Goal: Task Accomplishment & Management: Manage account settings

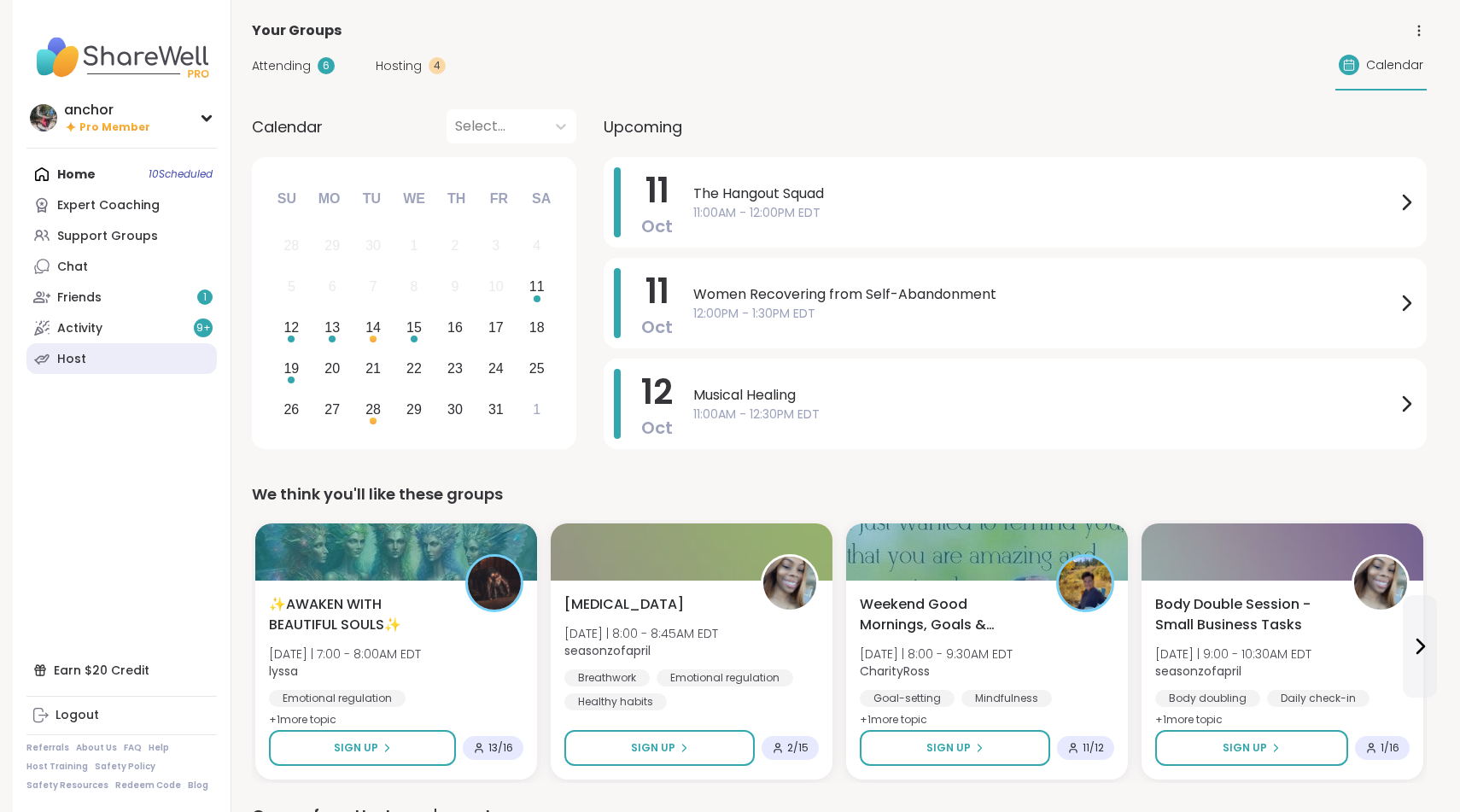
click at [114, 352] on link "Host" at bounding box center [122, 359] width 191 height 31
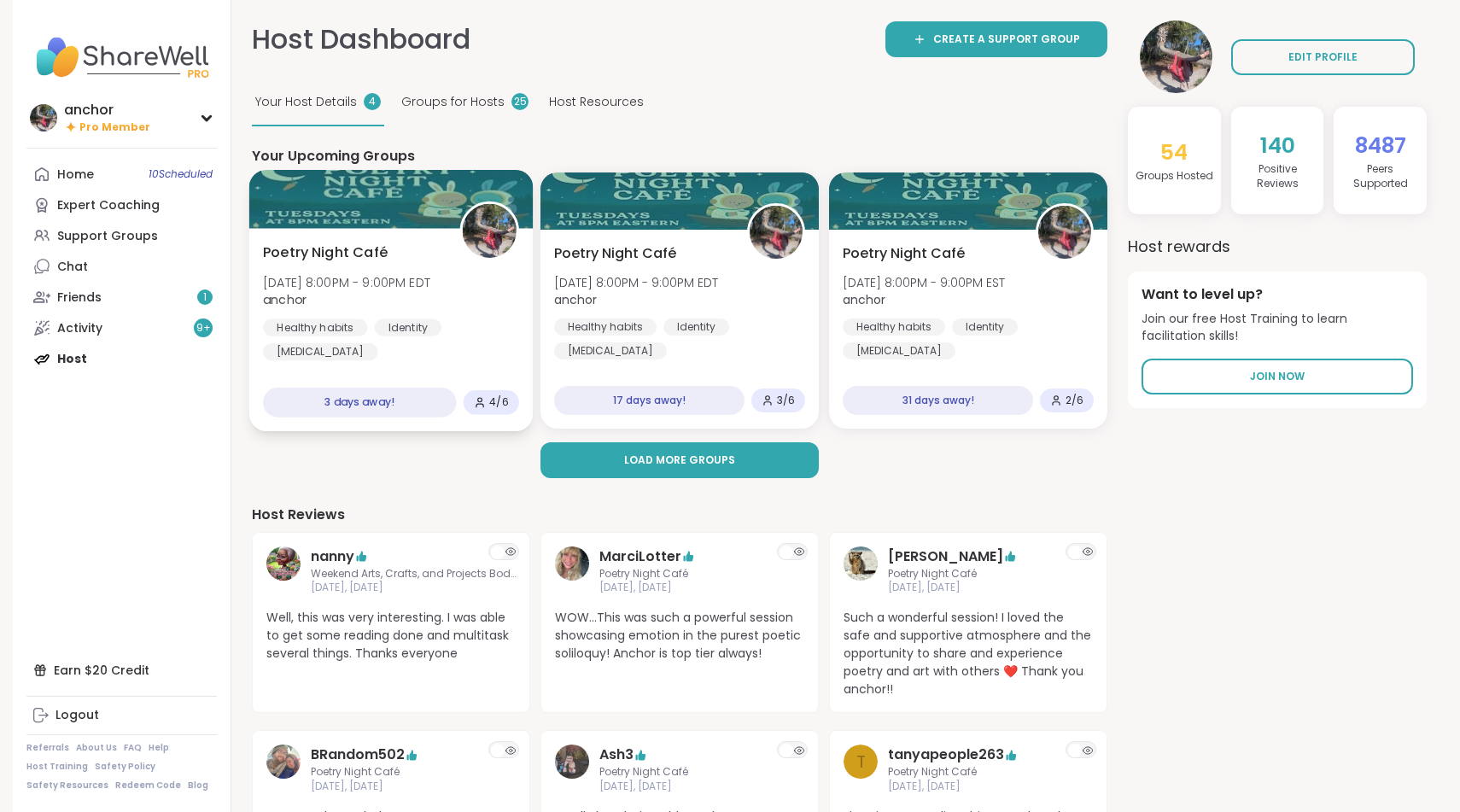
click at [420, 206] on div at bounding box center [391, 198] width 284 height 58
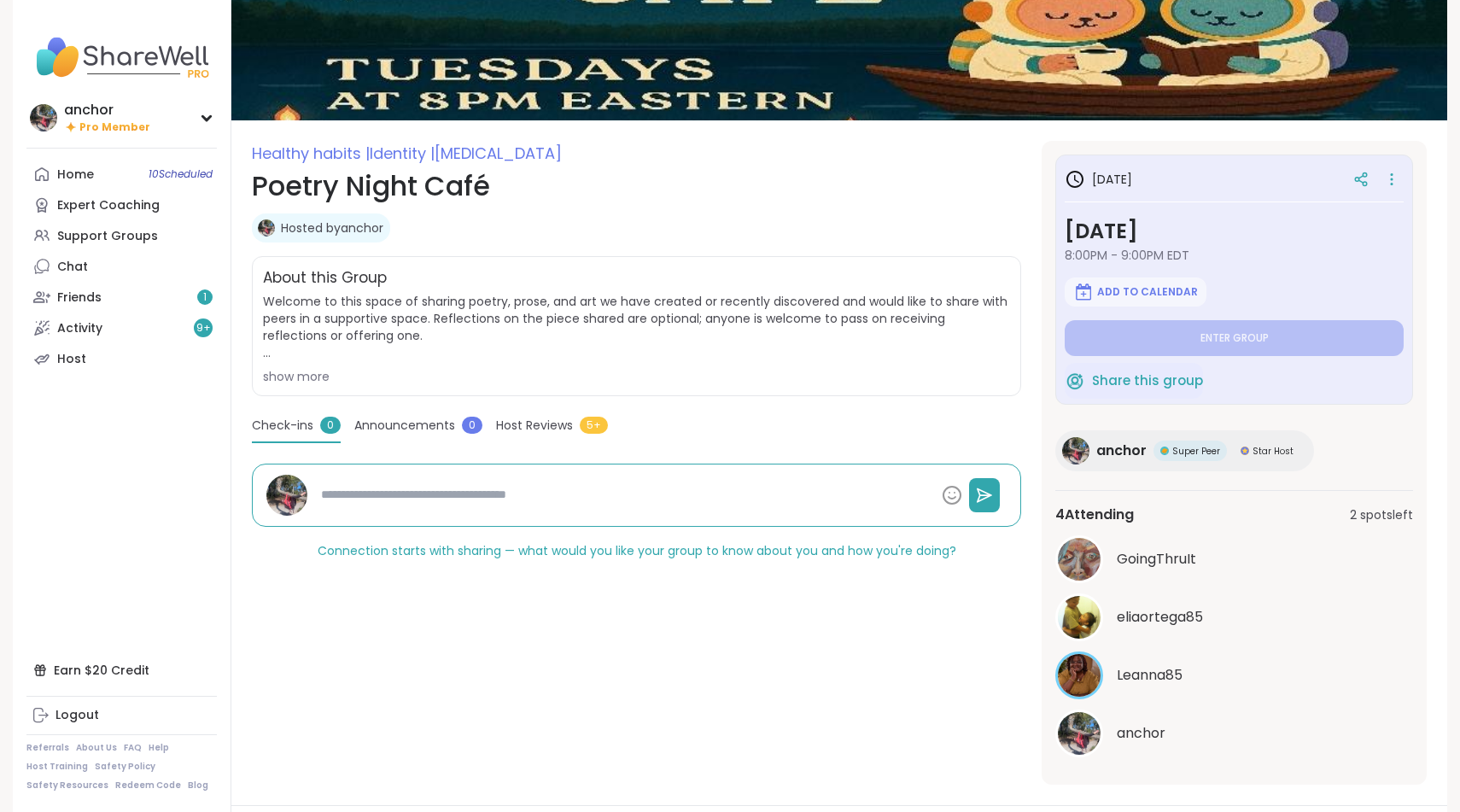
scroll to position [103, 0]
click at [1391, 172] on icon at bounding box center [1392, 179] width 17 height 24
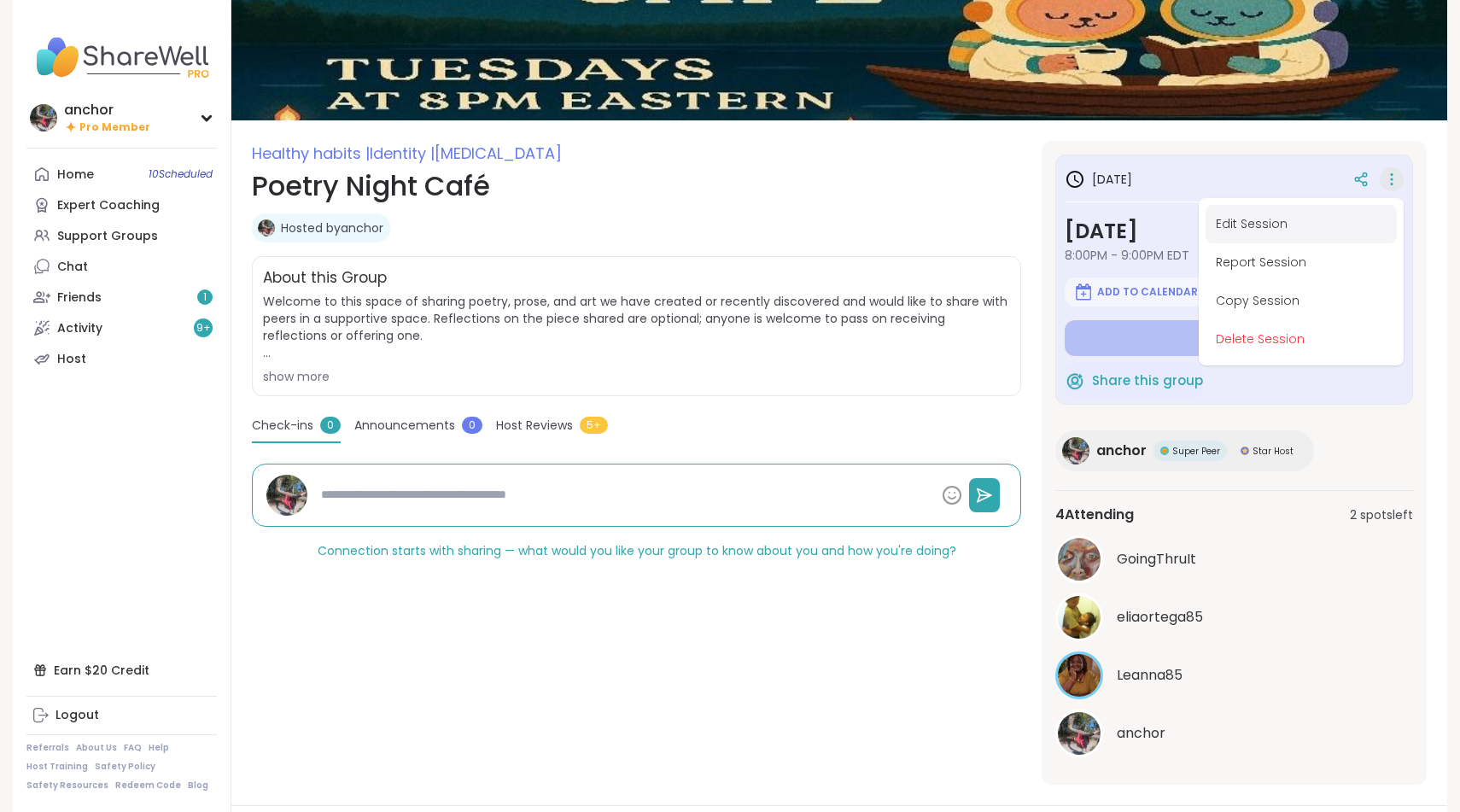
click at [1308, 229] on button "Edit Session" at bounding box center [1302, 224] width 192 height 38
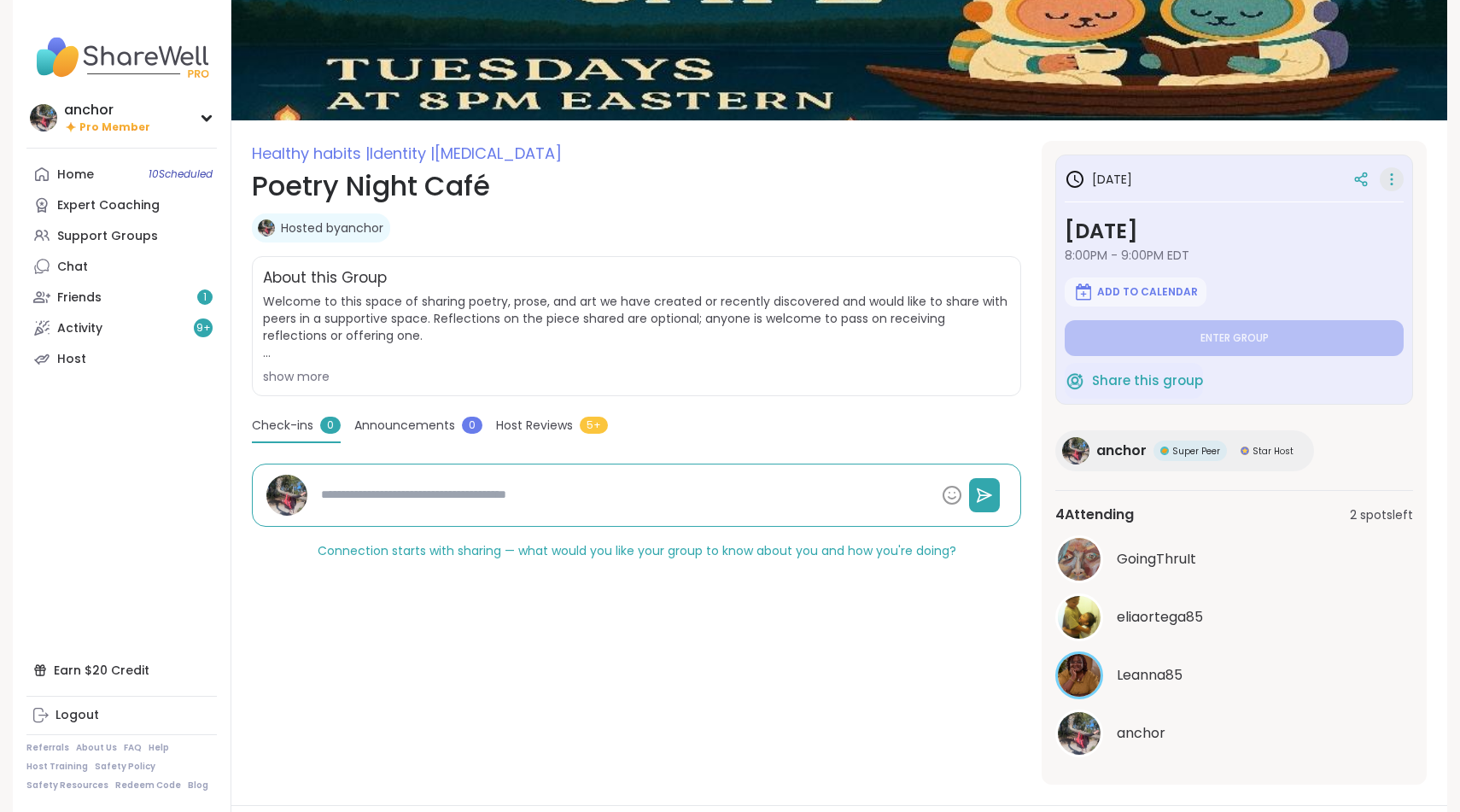
type textarea "*"
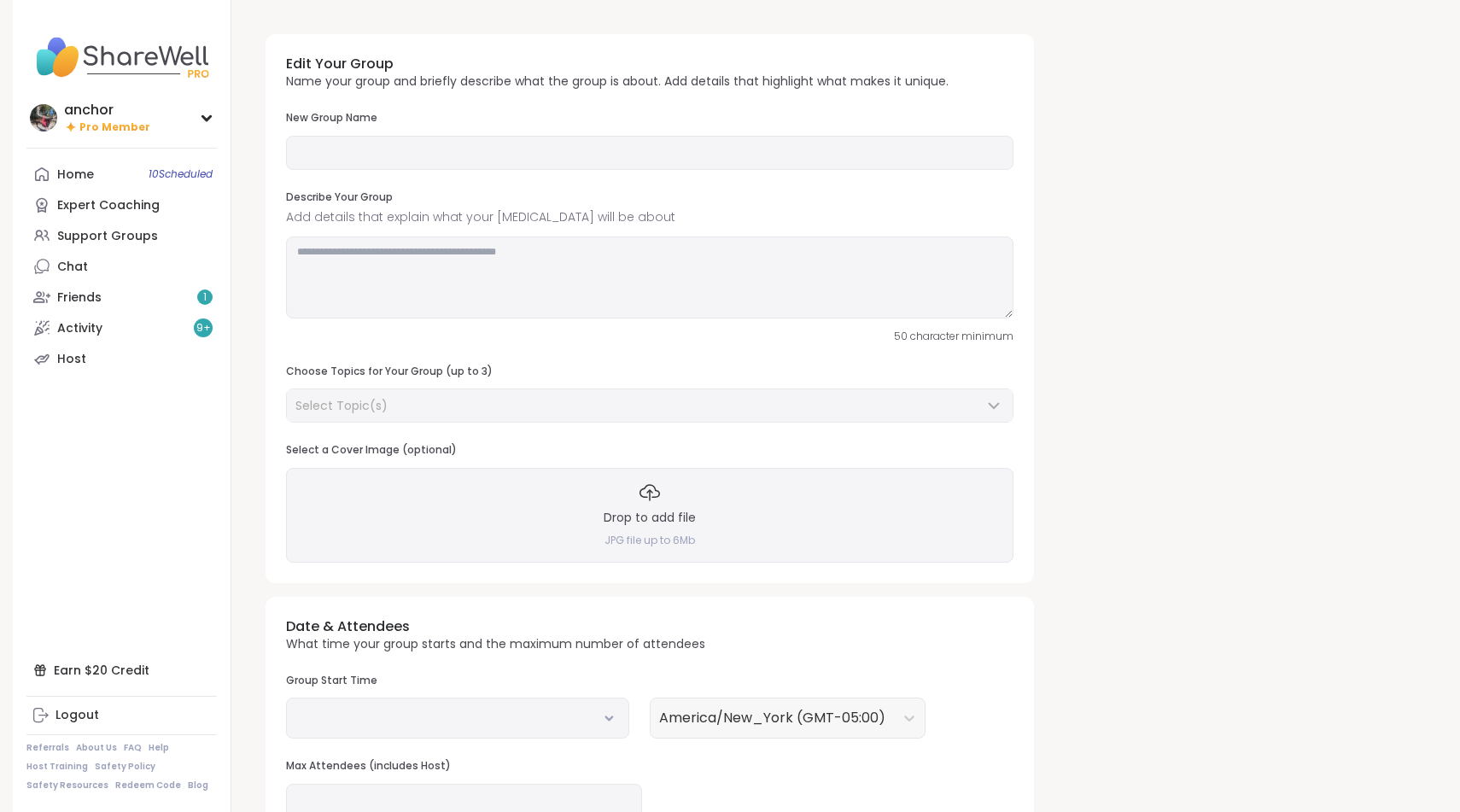
type input "**********"
type textarea "**********"
type input "*"
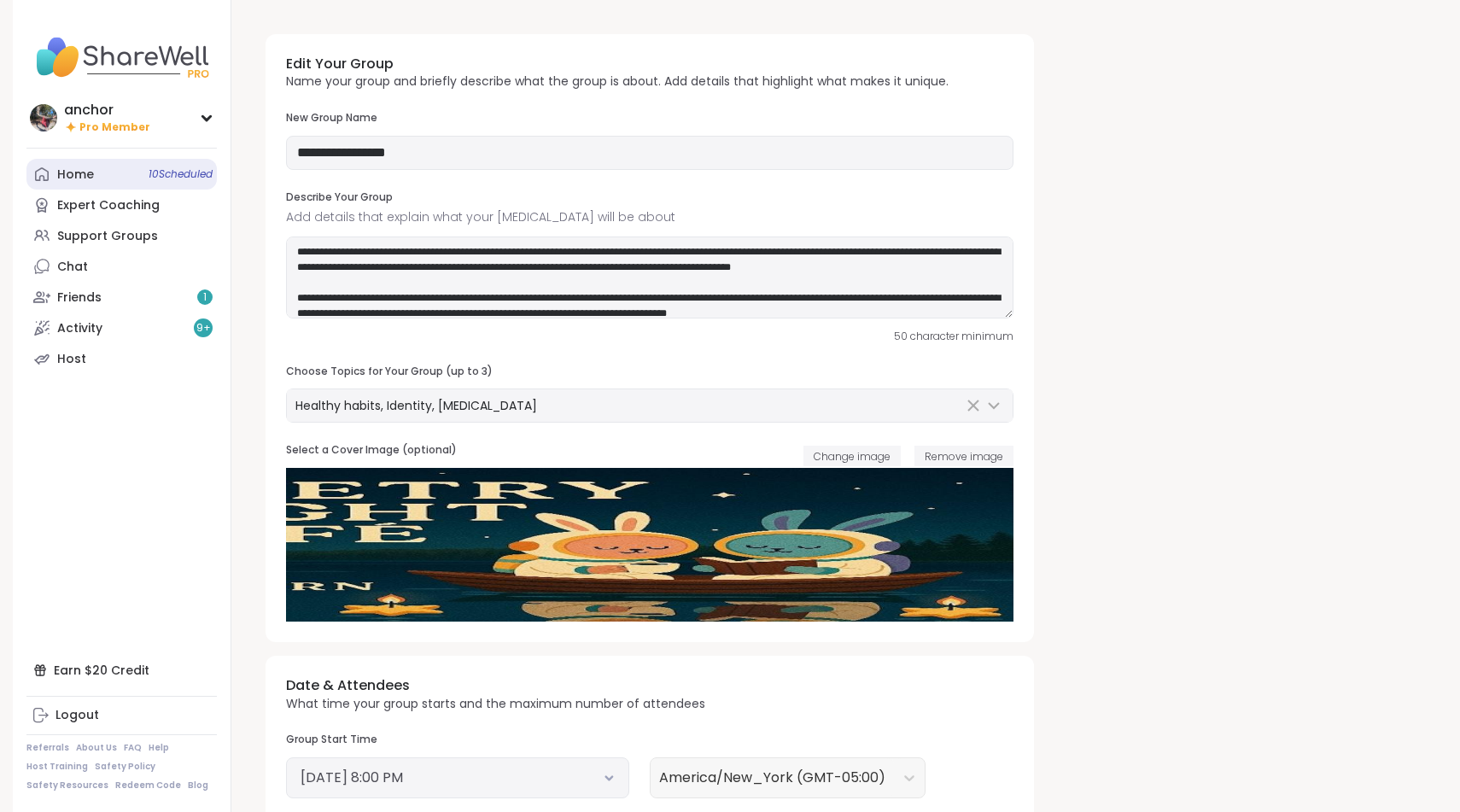
click at [67, 178] on div "Home 10 Scheduled" at bounding box center [75, 175] width 36 height 17
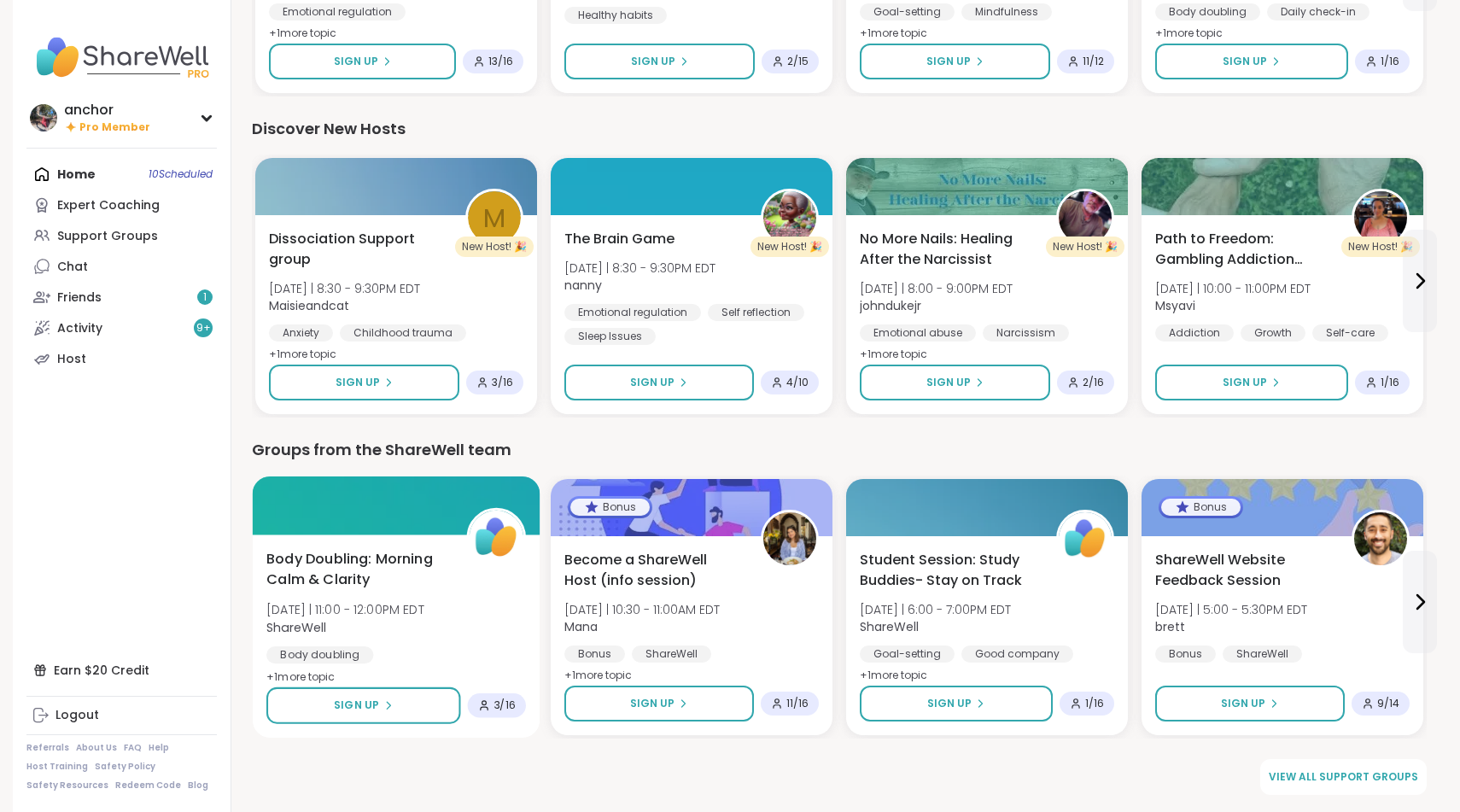
scroll to position [1971, 0]
